Goal: Task Accomplishment & Management: Use online tool/utility

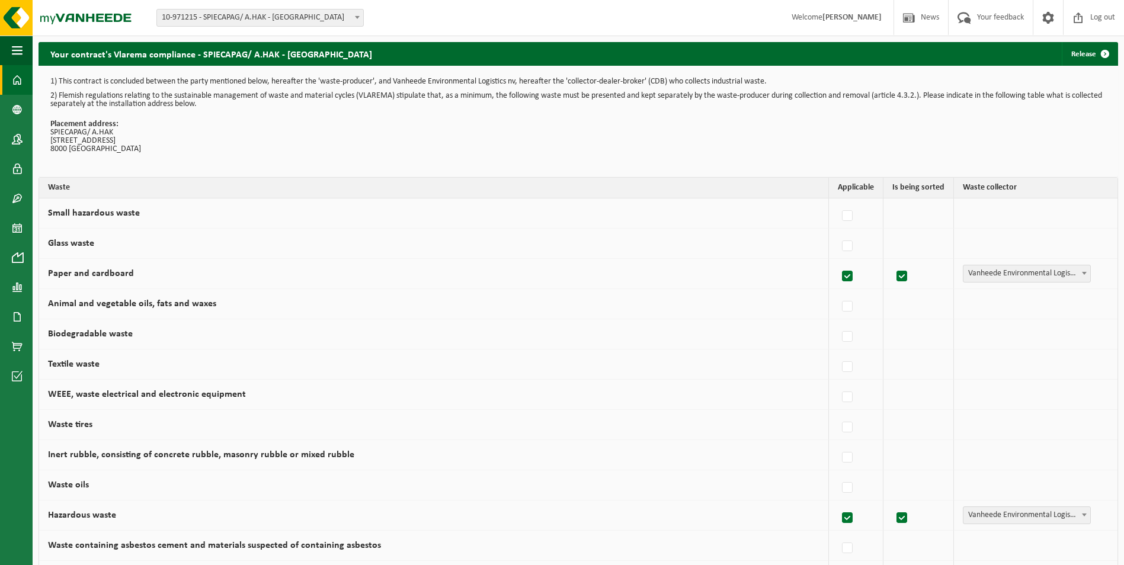
click at [21, 82] on span at bounding box center [17, 80] width 11 height 30
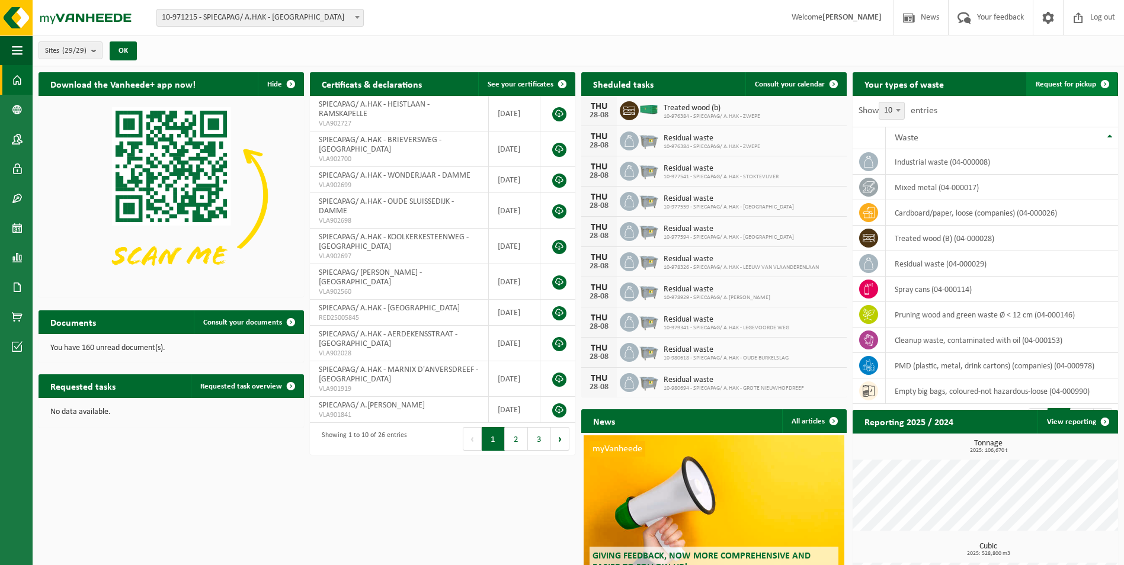
click at [1086, 82] on span "Request for pickup" at bounding box center [1066, 85] width 60 height 8
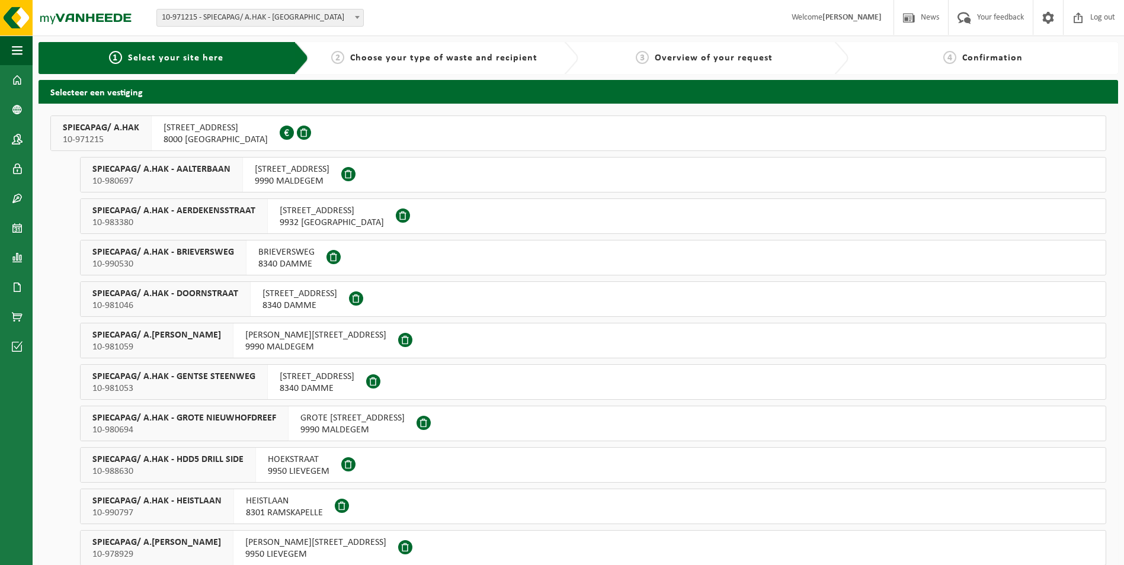
click at [207, 133] on span "GOTEVLIETSTRAAT 53" at bounding box center [216, 128] width 104 height 12
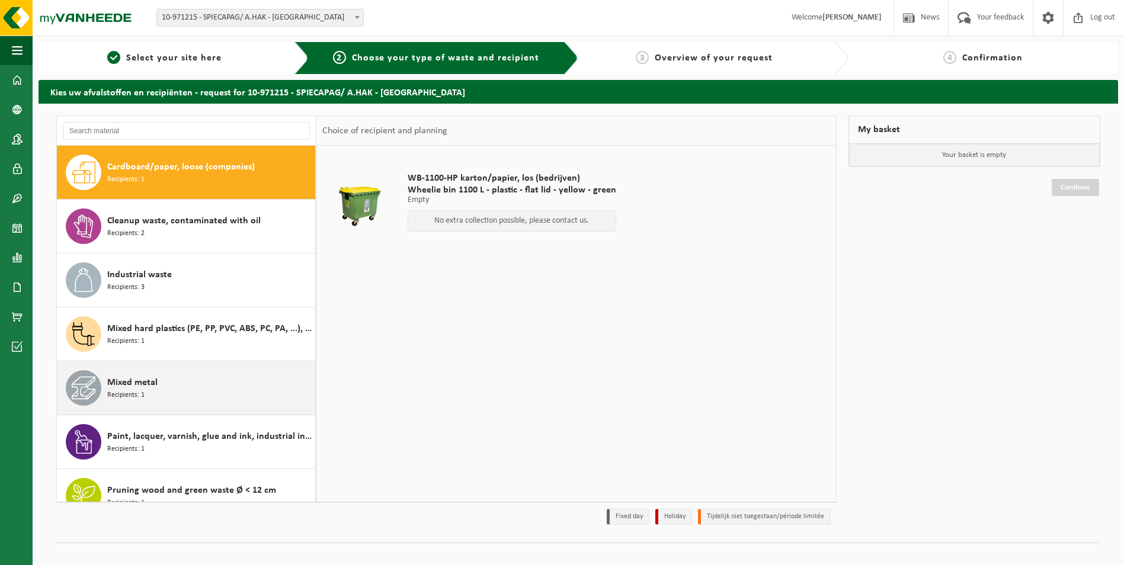
click at [165, 394] on div "Mixed metal Recipients: 1" at bounding box center [209, 388] width 205 height 36
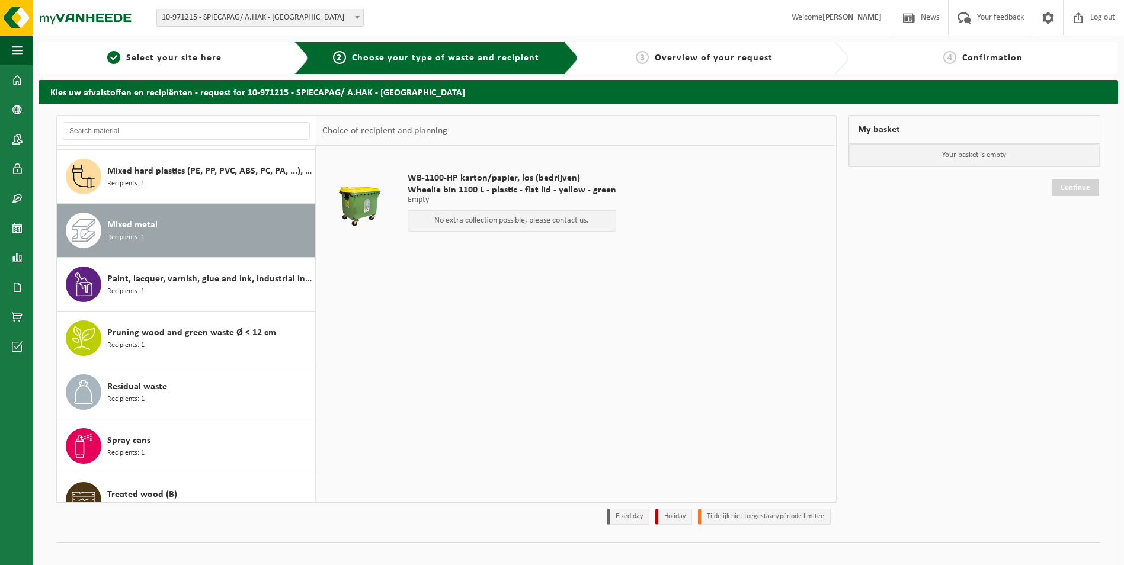
scroll to position [183, 0]
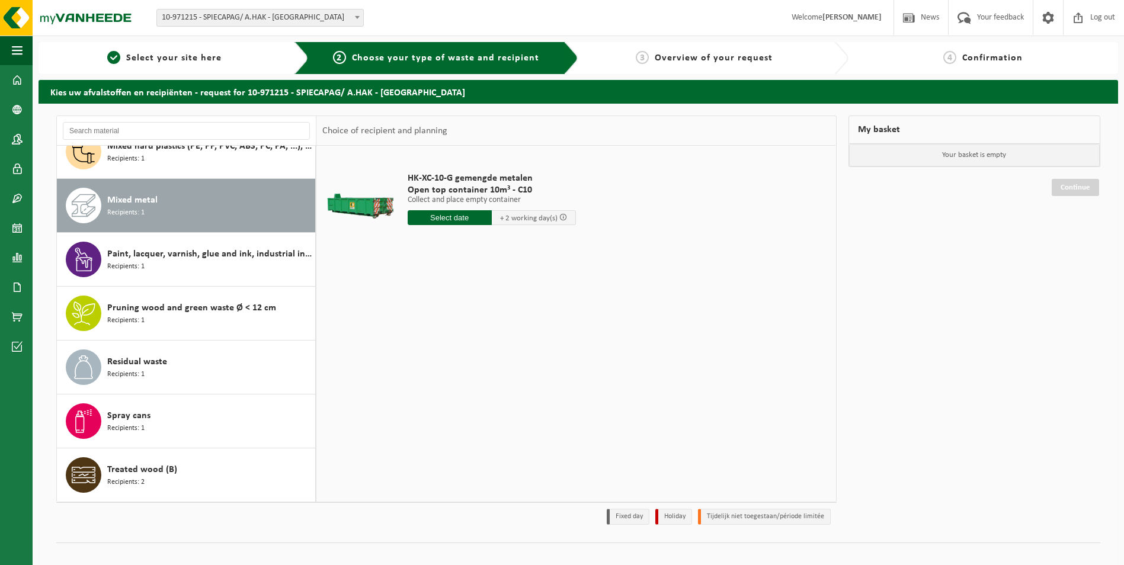
click at [455, 215] on input "text" at bounding box center [450, 217] width 84 height 15
click at [500, 357] on div "29" at bounding box center [501, 360] width 21 height 19
type input "From 2025-08-29"
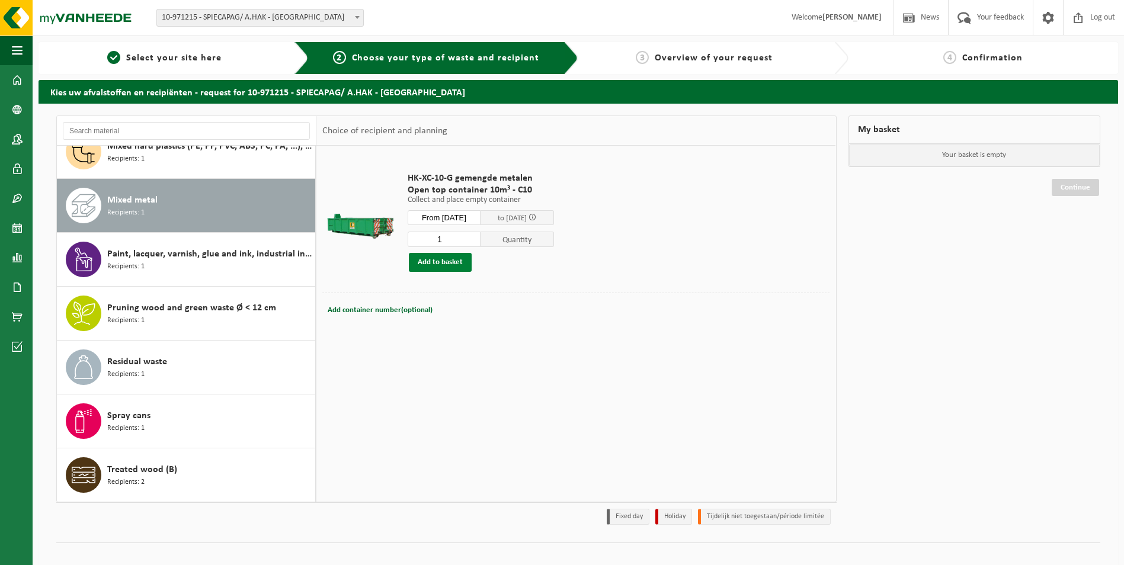
click at [448, 258] on button "Add to basket" at bounding box center [440, 262] width 63 height 19
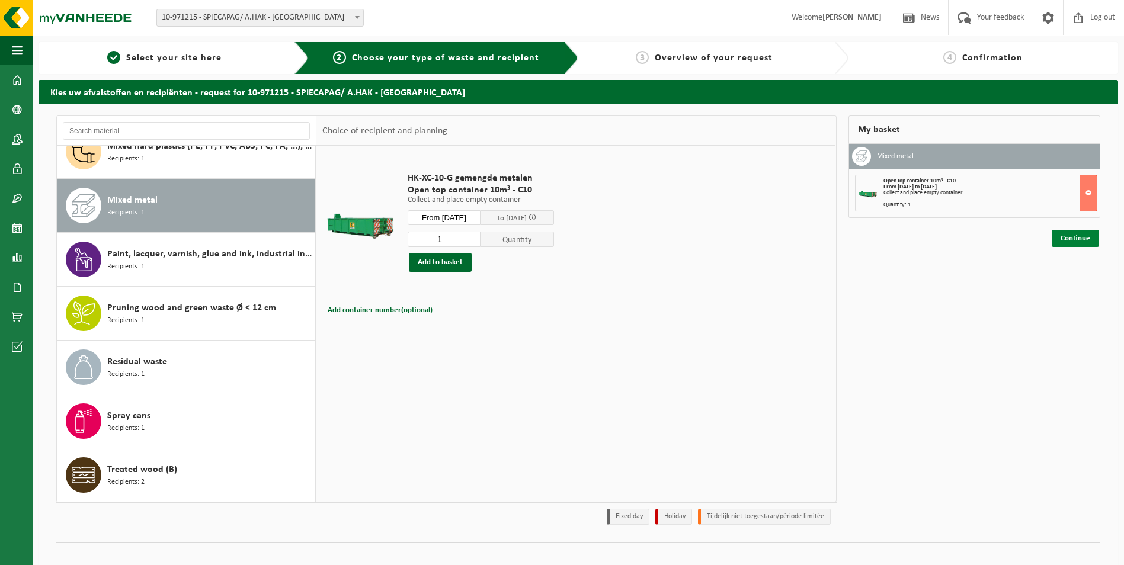
click at [1084, 239] on link "Continue" at bounding box center [1075, 238] width 47 height 17
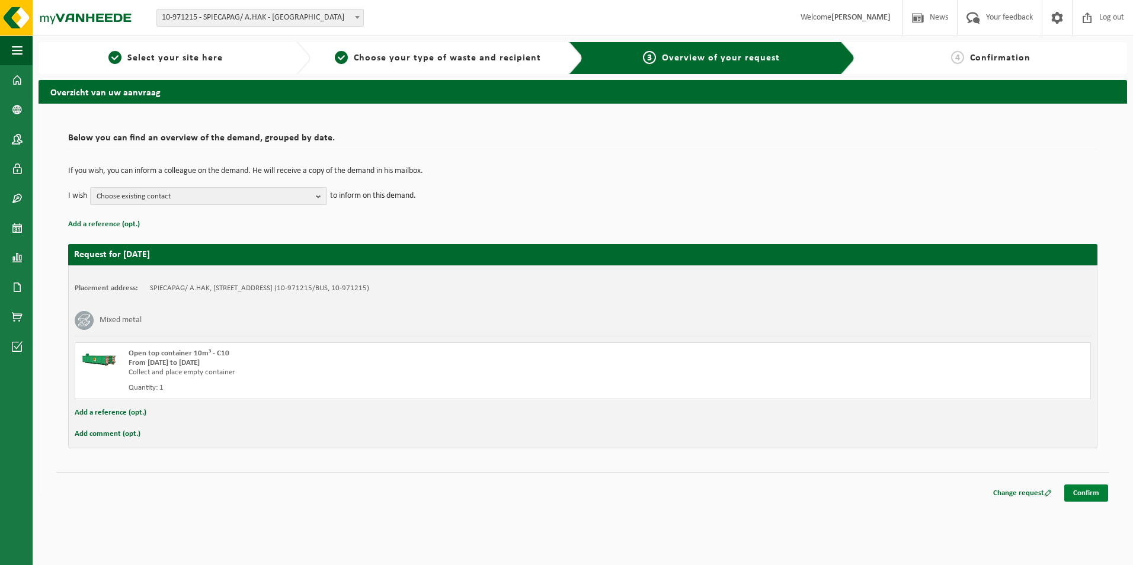
click at [1088, 488] on link "Confirm" at bounding box center [1087, 493] width 44 height 17
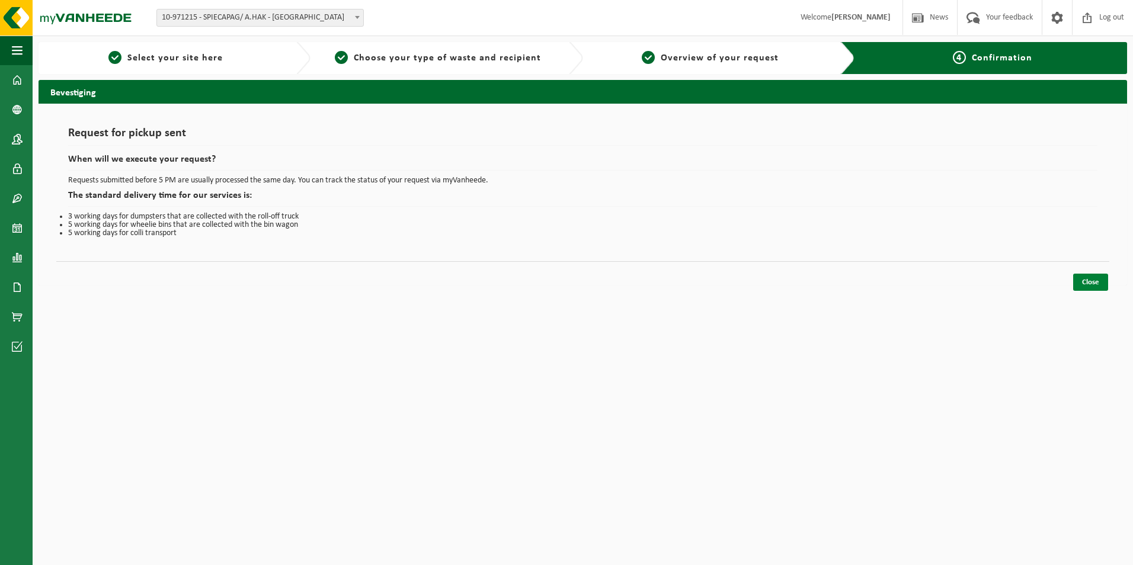
click at [1089, 283] on link "Close" at bounding box center [1090, 282] width 35 height 17
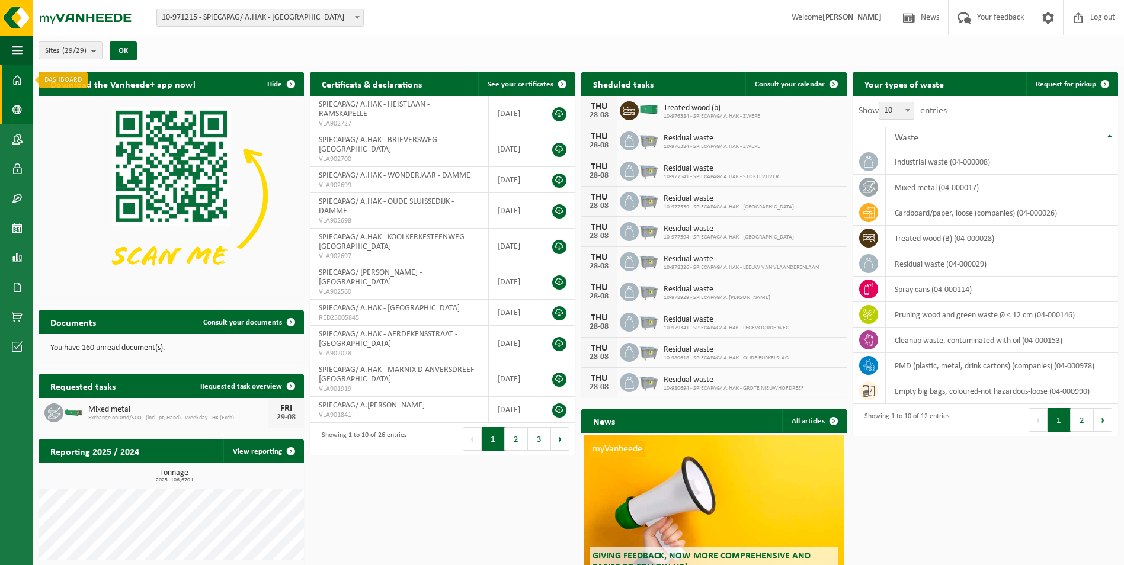
click at [12, 76] on span at bounding box center [17, 80] width 11 height 30
drag, startPoint x: 15, startPoint y: 224, endPoint x: 514, endPoint y: 276, distance: 502.4
click at [15, 223] on span at bounding box center [17, 228] width 11 height 30
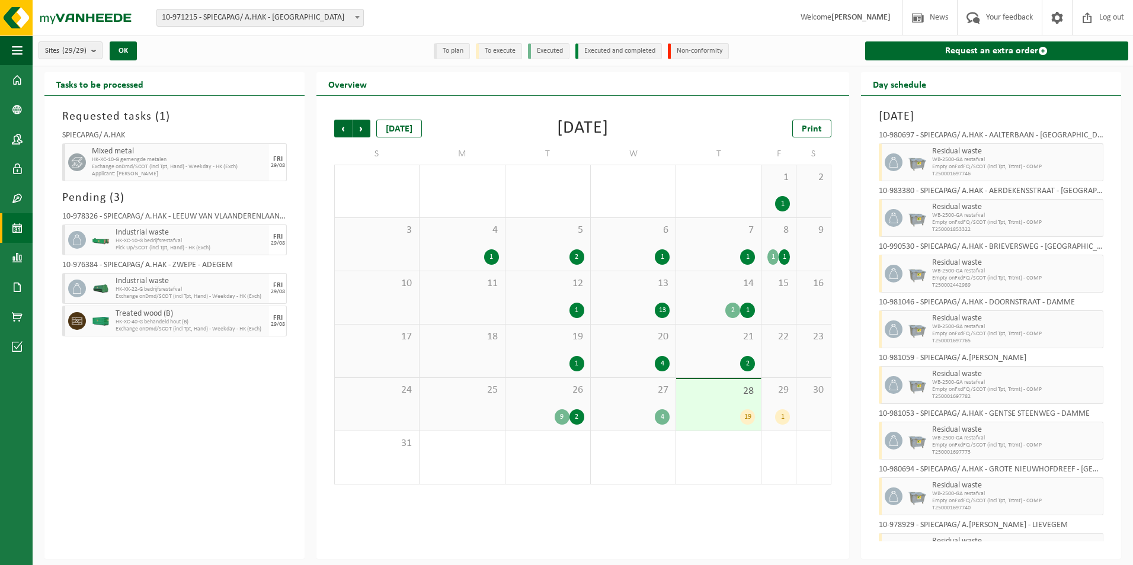
click at [784, 414] on div "1" at bounding box center [782, 417] width 15 height 15
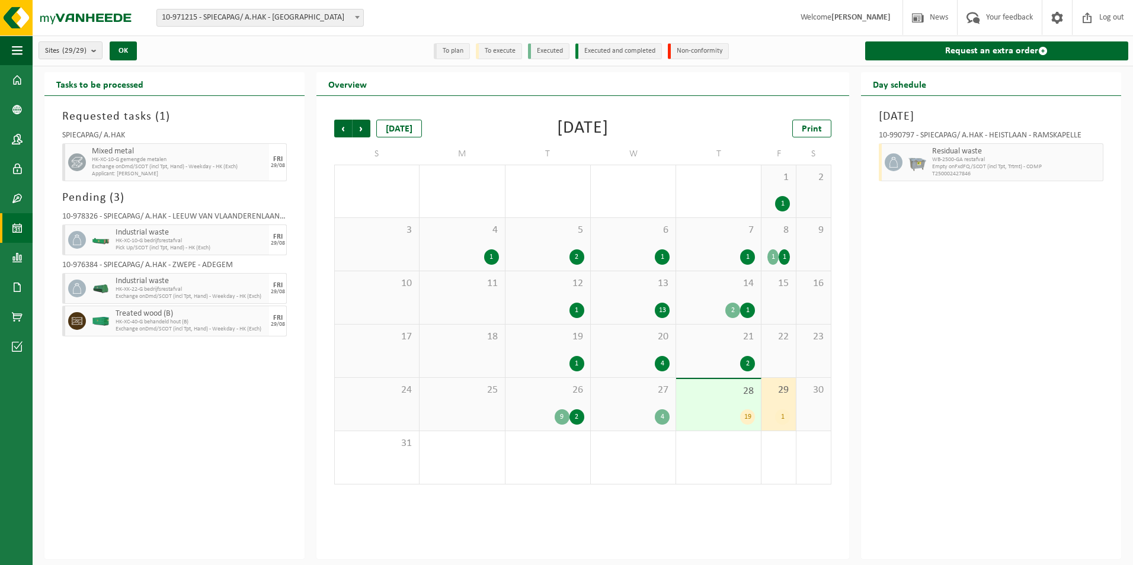
click at [750, 417] on div "19" at bounding box center [747, 417] width 15 height 15
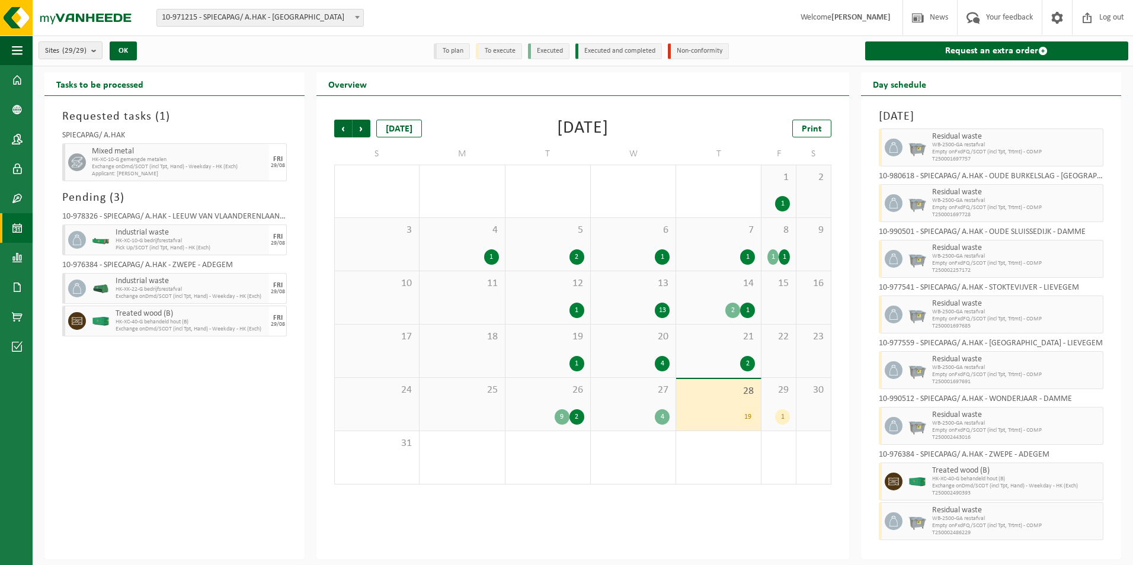
scroll to position [628, 0]
click at [661, 415] on div "4" at bounding box center [662, 417] width 15 height 15
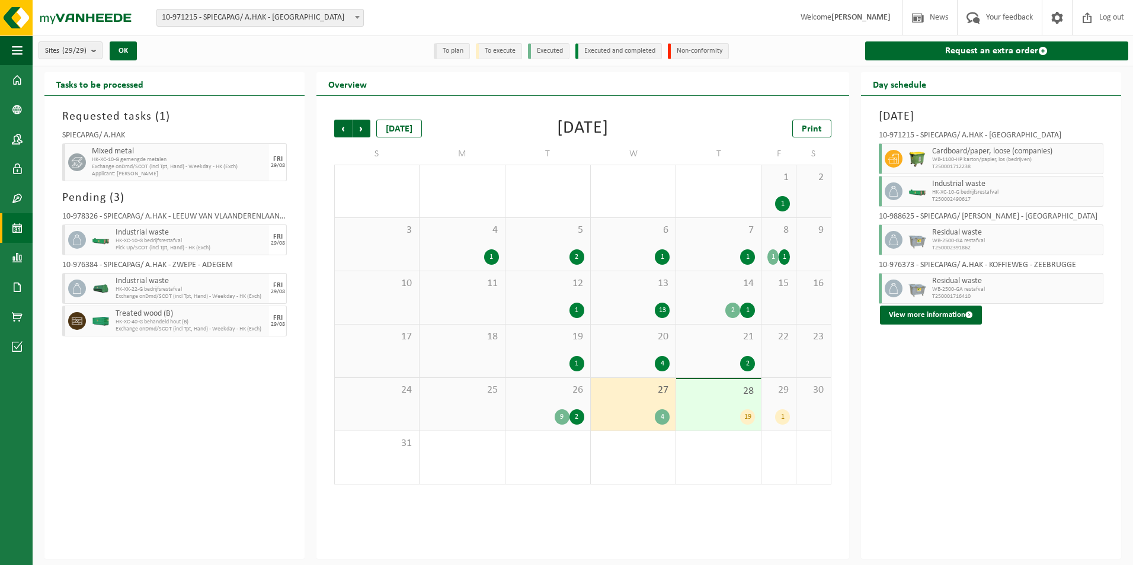
click at [564, 411] on div "9" at bounding box center [562, 417] width 15 height 15
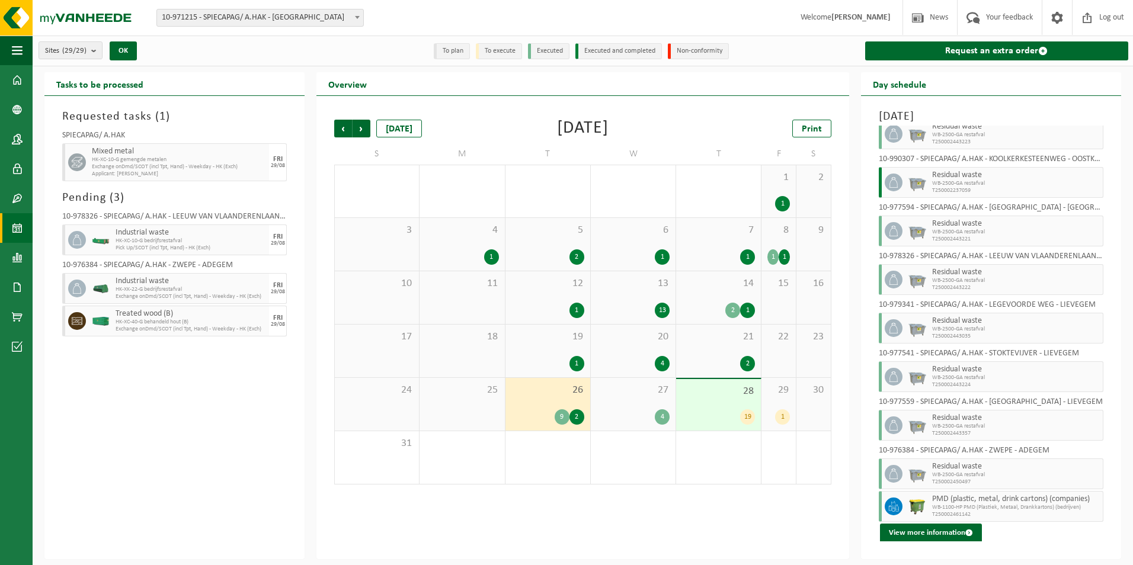
scroll to position [123, 0]
